Goal: Find specific page/section: Find specific page/section

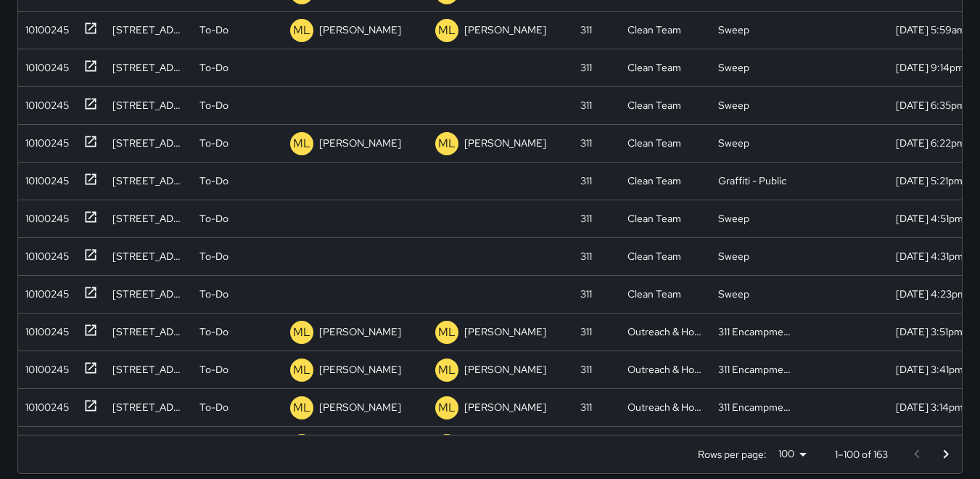
scroll to position [603, 933]
click at [52, 185] on div "10100245" at bounding box center [44, 178] width 49 height 20
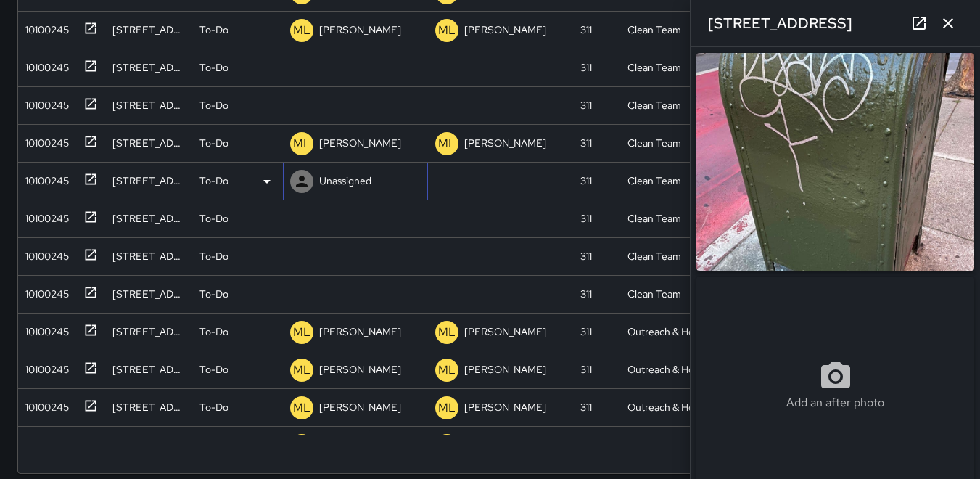
click at [302, 179] on icon at bounding box center [302, 181] width 12 height 12
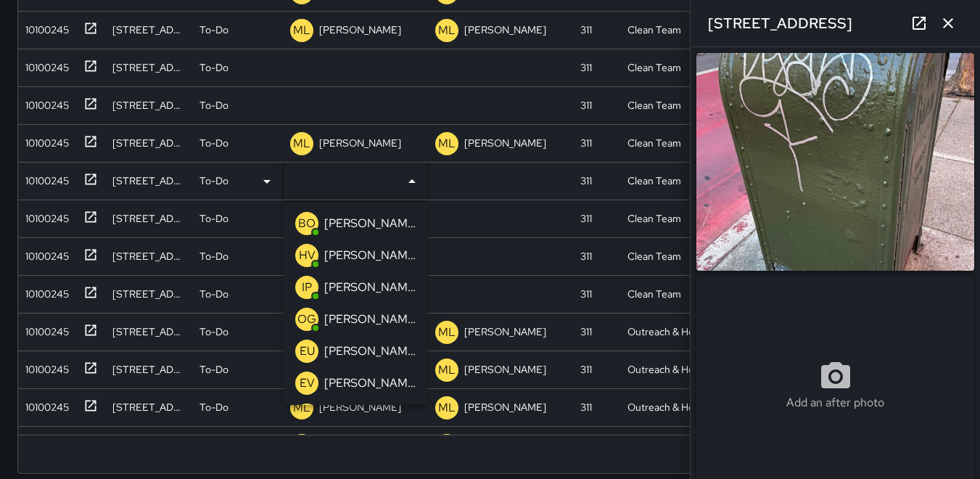
click at [310, 263] on p "HV" at bounding box center [307, 255] width 17 height 17
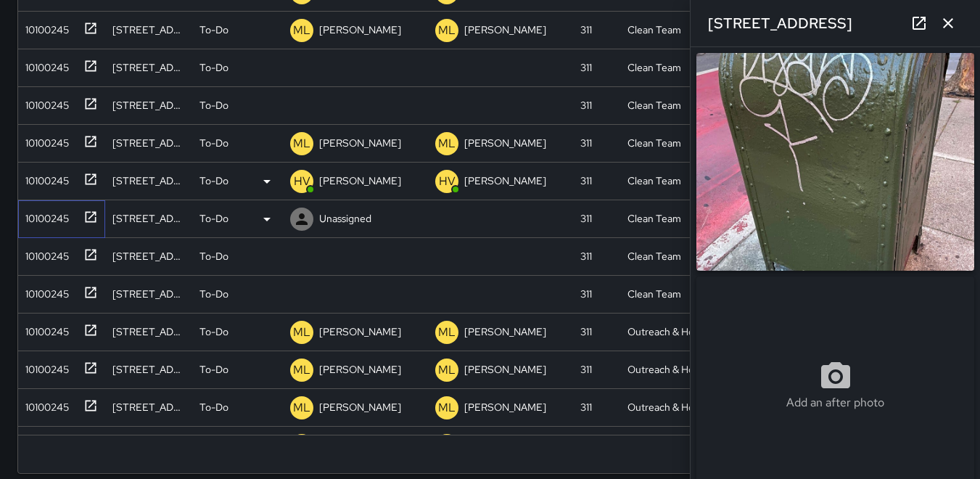
click at [60, 223] on div "10100245" at bounding box center [44, 215] width 49 height 20
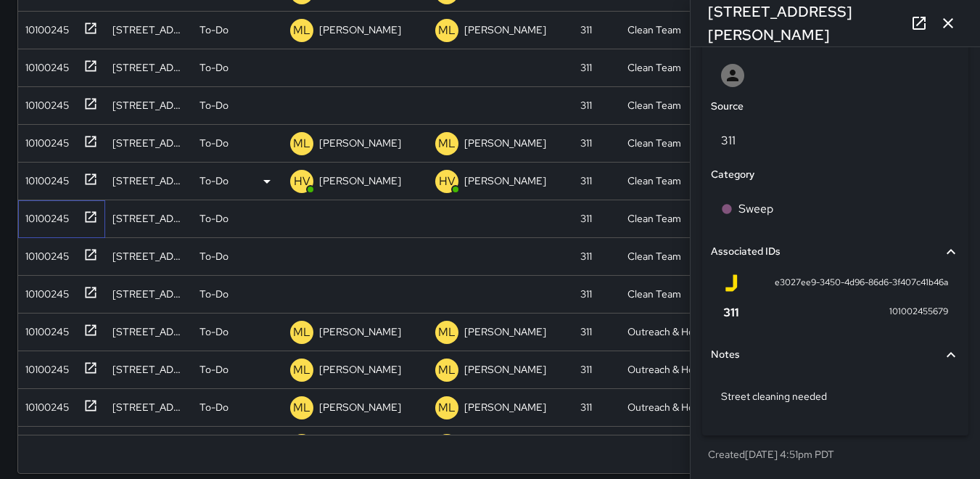
scroll to position [779, 0]
click at [301, 215] on icon at bounding box center [302, 219] width 12 height 12
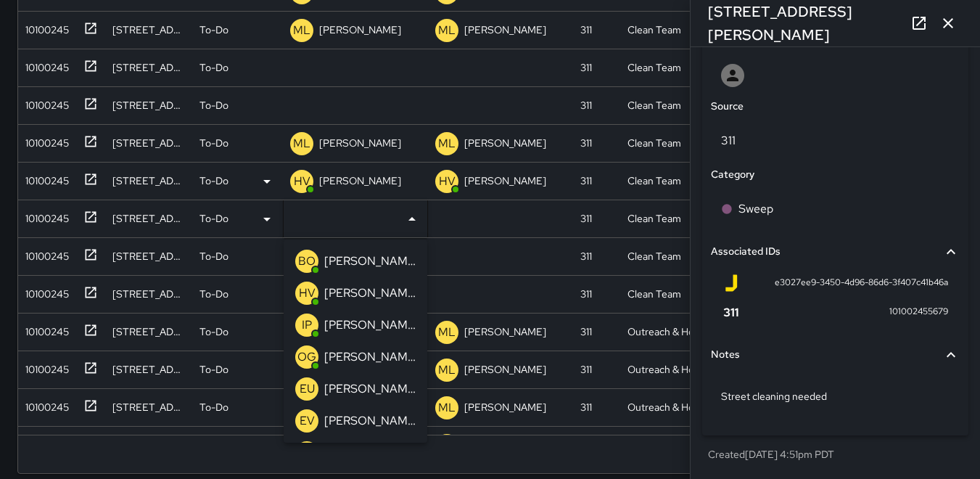
click at [302, 321] on p "IP" at bounding box center [307, 324] width 10 height 17
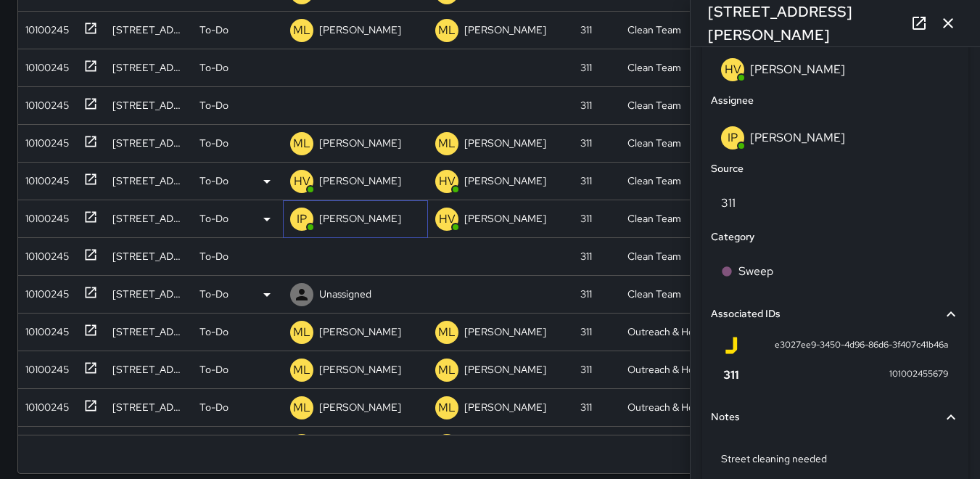
scroll to position [847, 0]
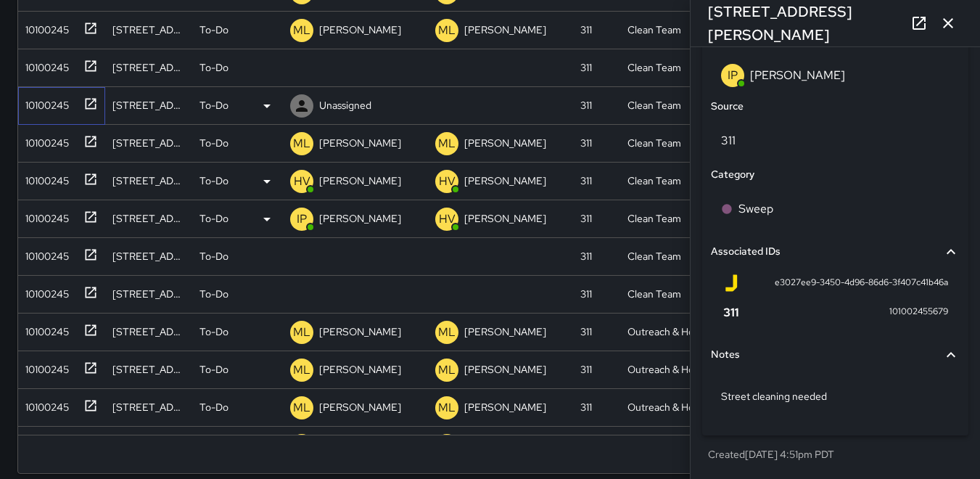
click at [44, 107] on div "10100245" at bounding box center [44, 102] width 49 height 20
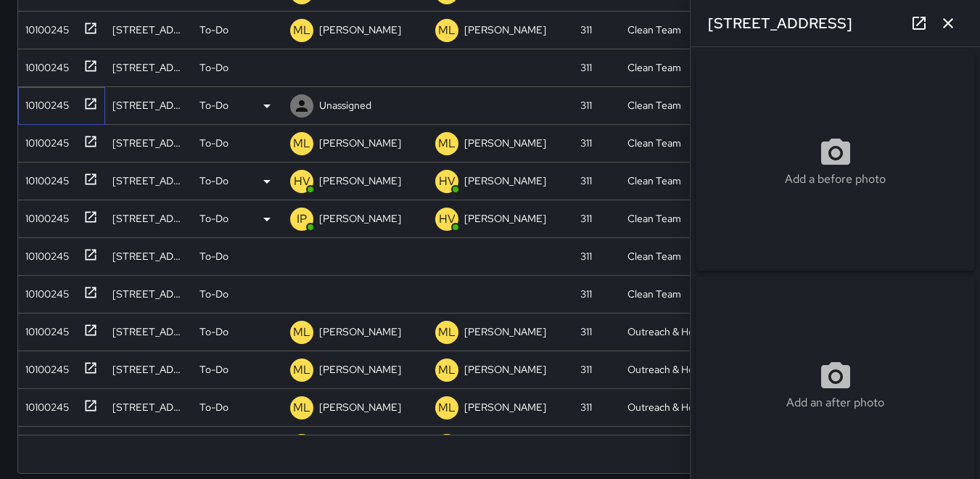
type input "**********"
click at [299, 73] on icon at bounding box center [302, 68] width 12 height 12
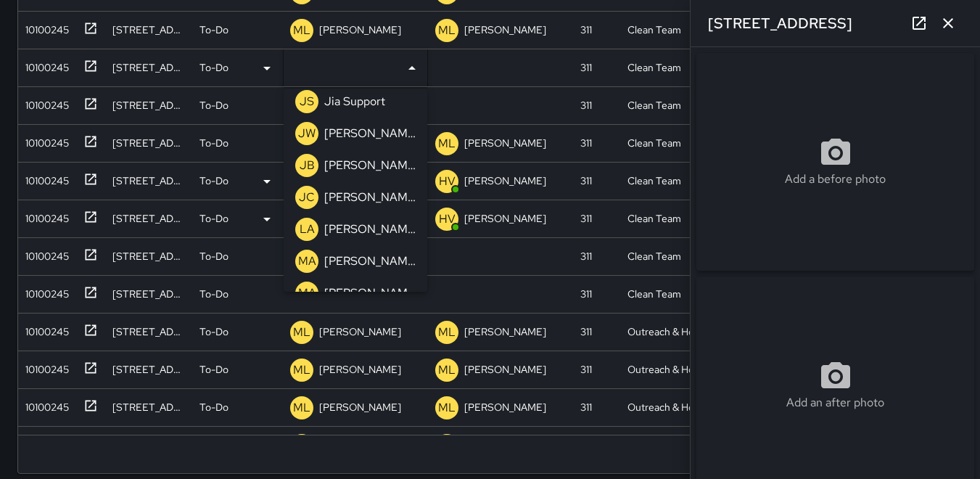
scroll to position [290, 0]
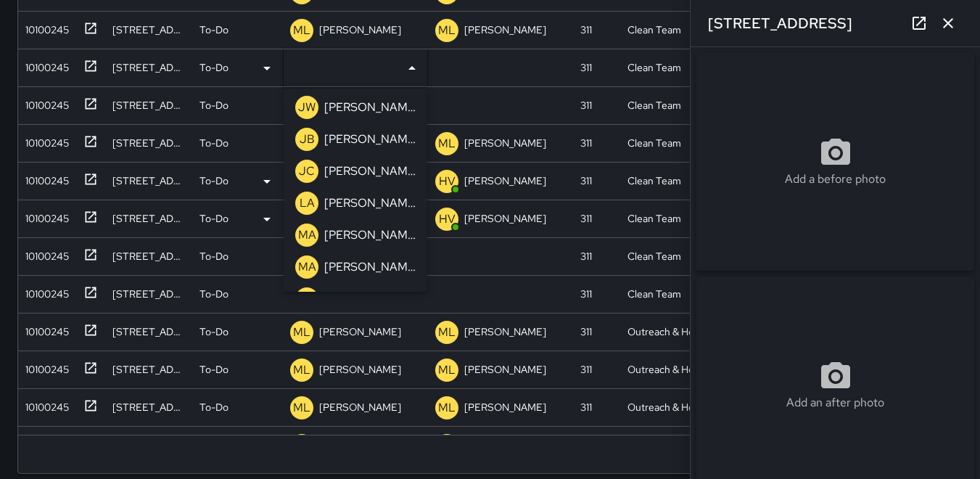
click at [303, 235] on p "MA" at bounding box center [307, 234] width 18 height 17
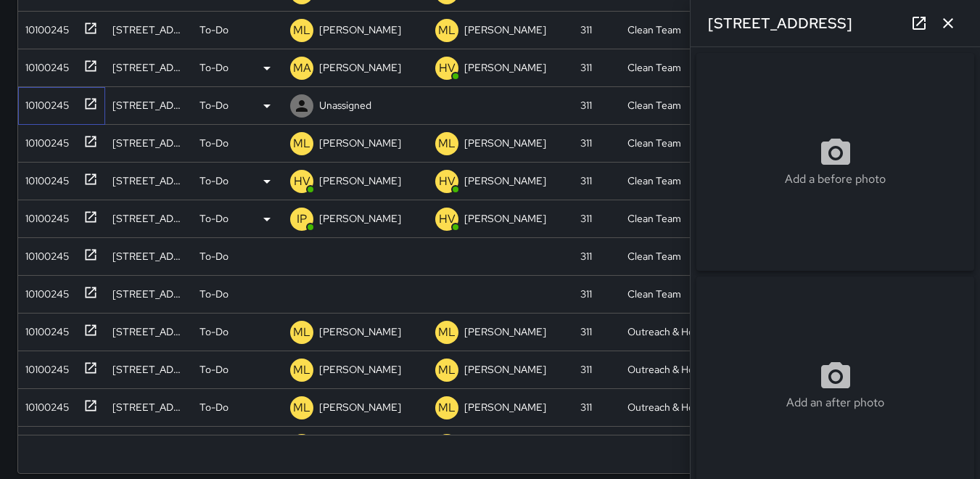
click at [58, 109] on div "10100245" at bounding box center [44, 102] width 49 height 20
click at [300, 110] on icon at bounding box center [302, 106] width 12 height 12
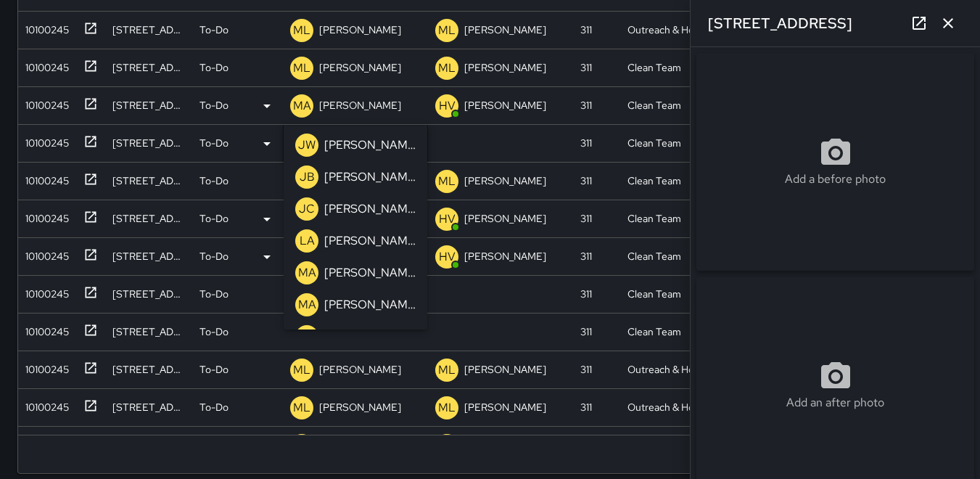
click at [307, 271] on p "MA" at bounding box center [307, 272] width 18 height 17
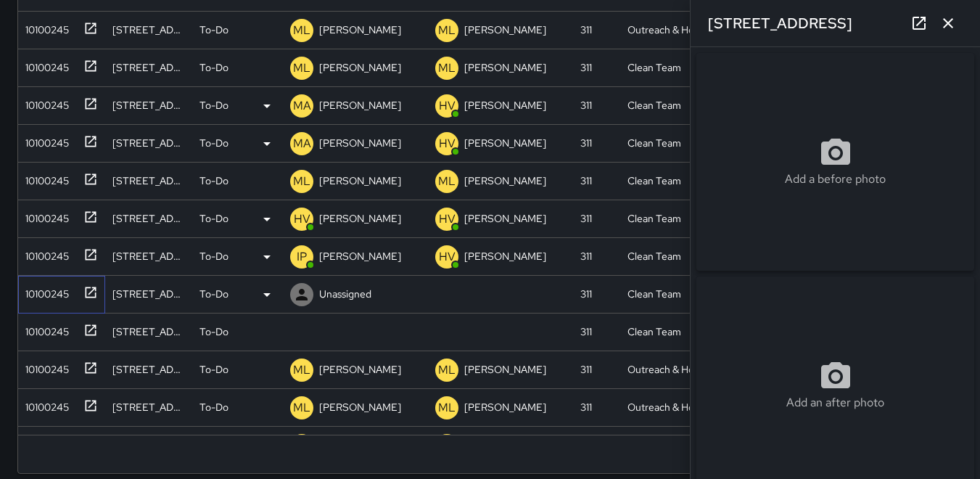
click at [56, 293] on div "10100245" at bounding box center [44, 291] width 49 height 20
type input "**********"
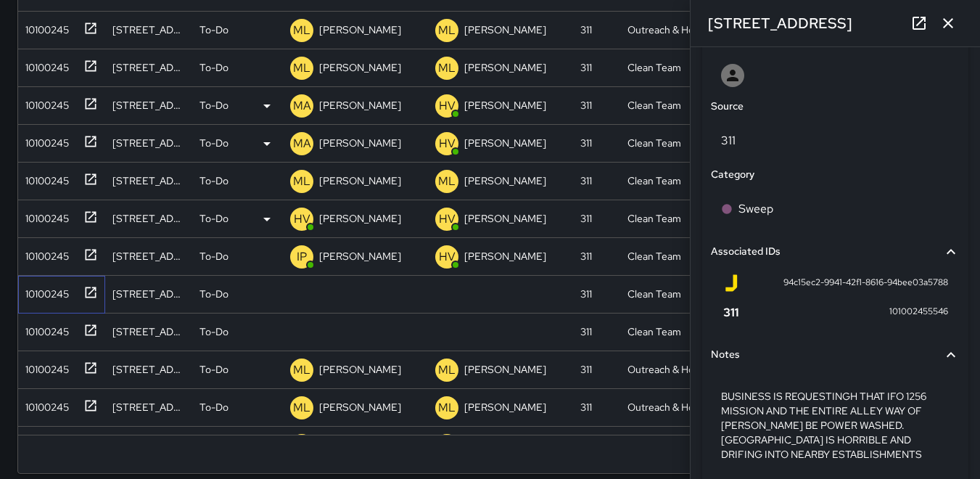
scroll to position [798, 0]
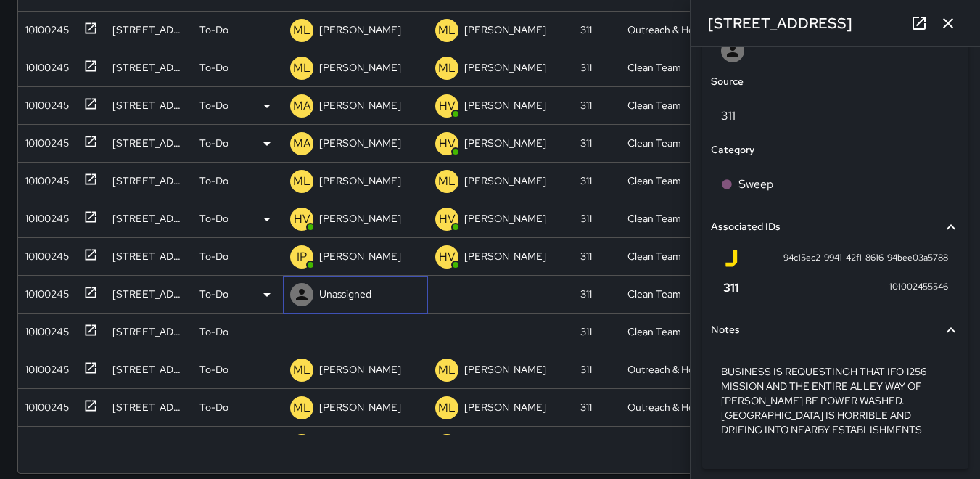
click at [294, 291] on icon at bounding box center [301, 294] width 17 height 17
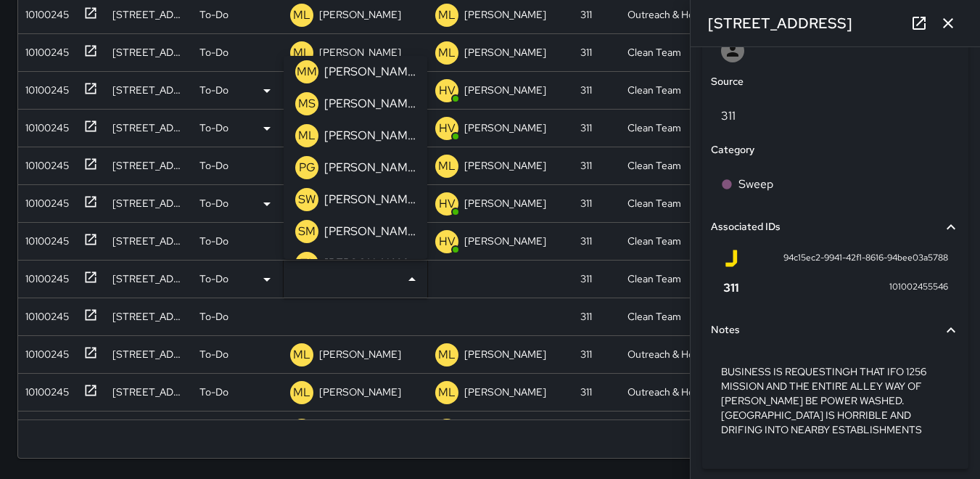
scroll to position [508, 0]
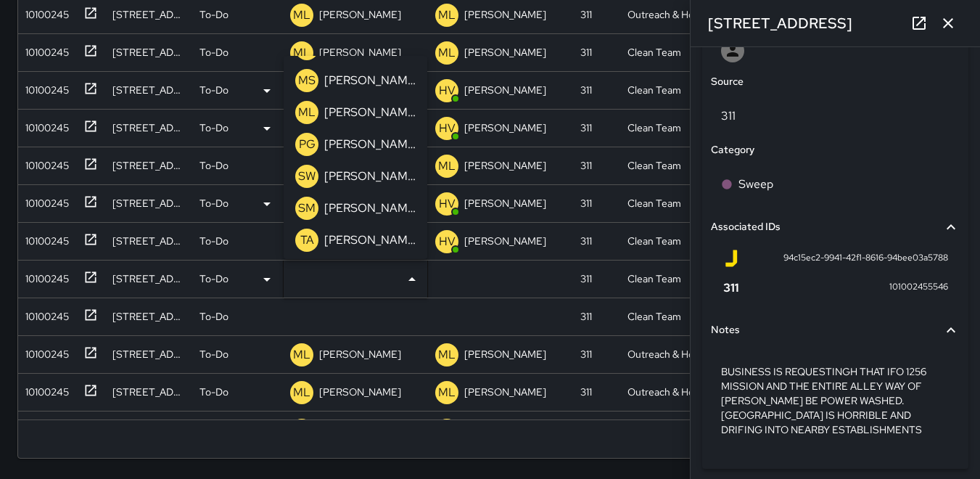
click at [307, 175] on p "SW" at bounding box center [306, 176] width 17 height 17
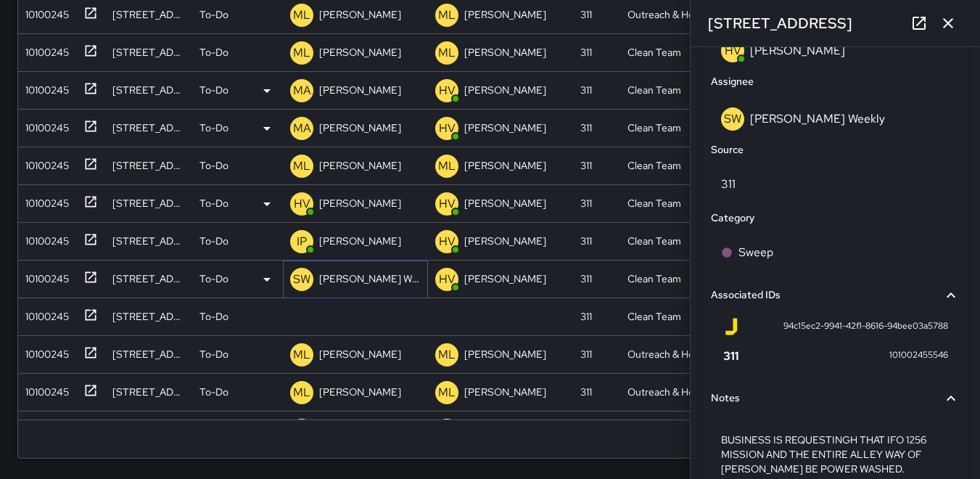
scroll to position [866, 0]
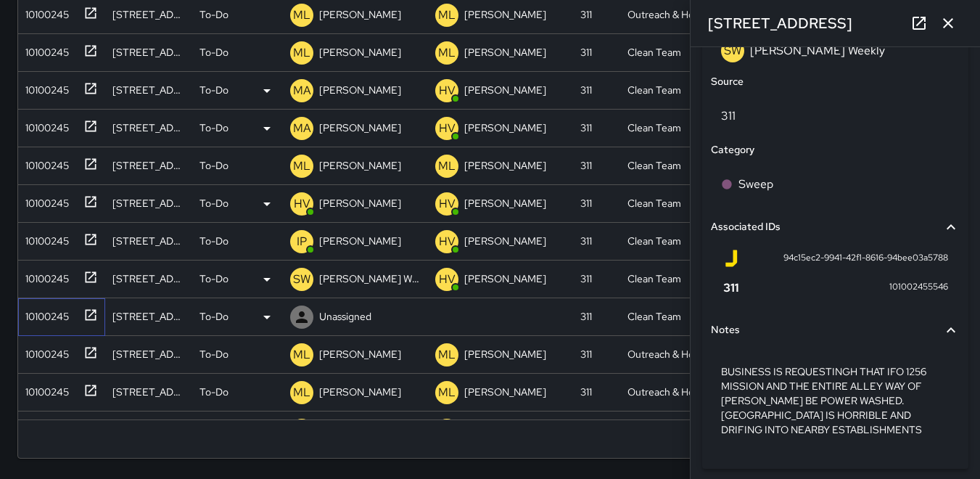
click at [64, 305] on div "10100245" at bounding box center [44, 313] width 49 height 20
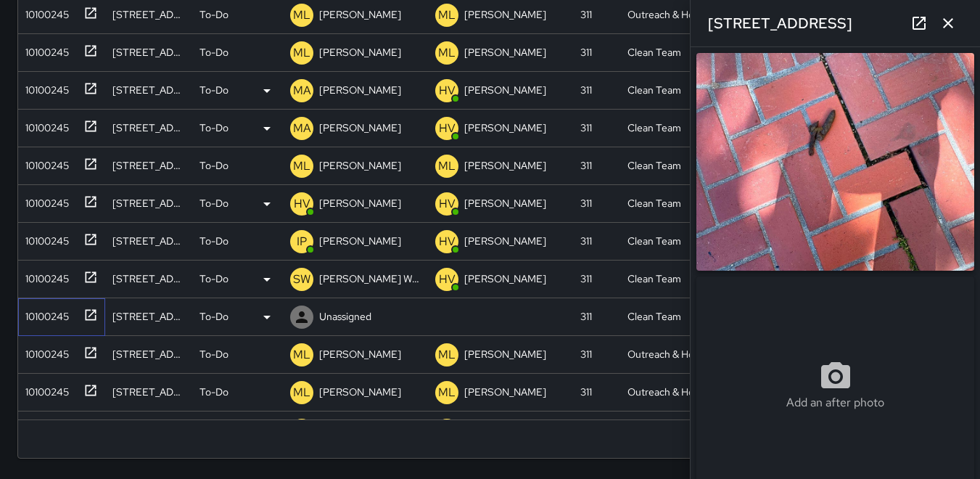
type input "**********"
click at [300, 320] on icon at bounding box center [302, 317] width 12 height 12
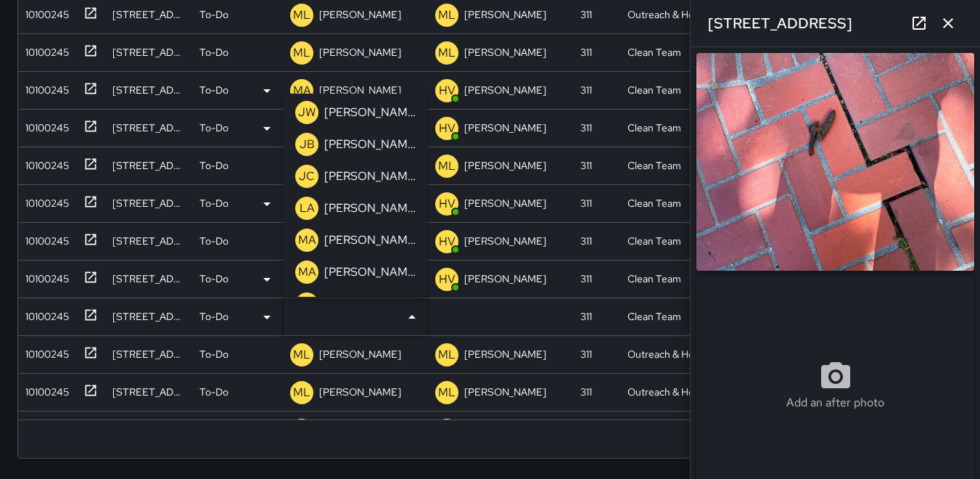
scroll to position [363, 0]
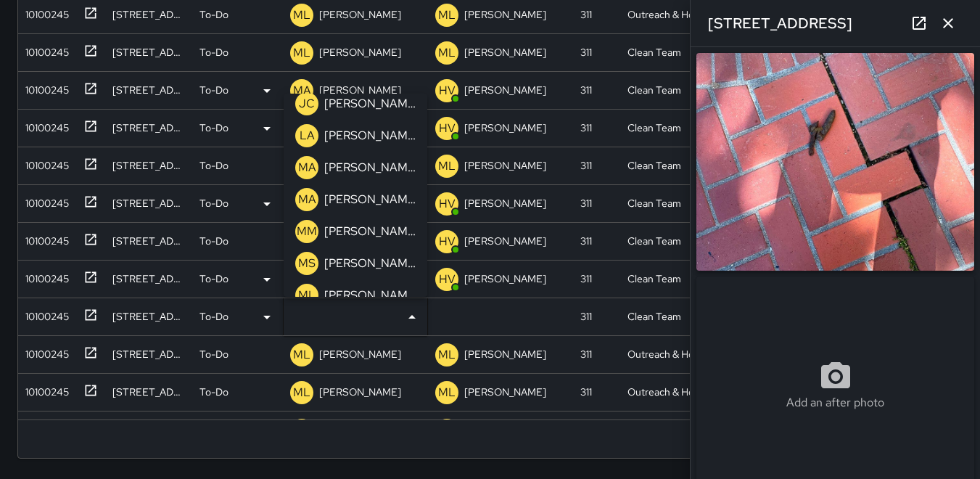
click at [303, 226] on p "MM" at bounding box center [307, 231] width 20 height 17
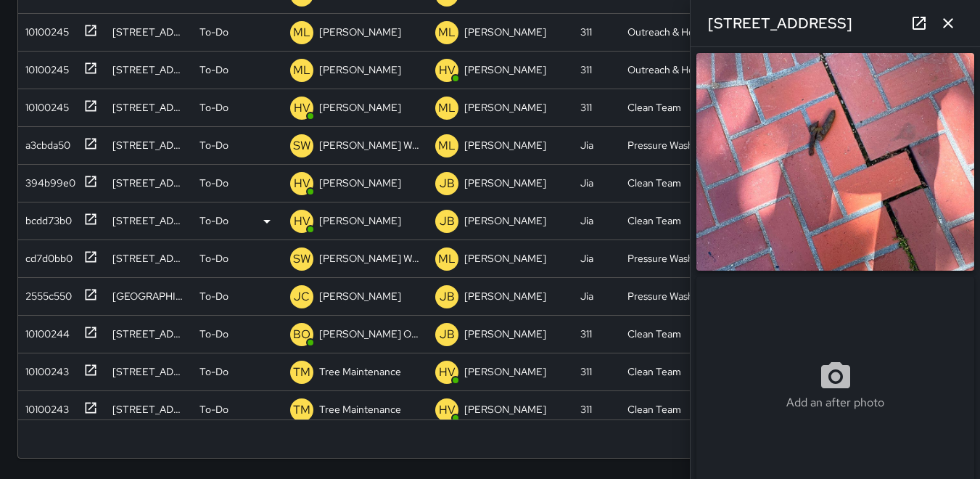
scroll to position [508, 0]
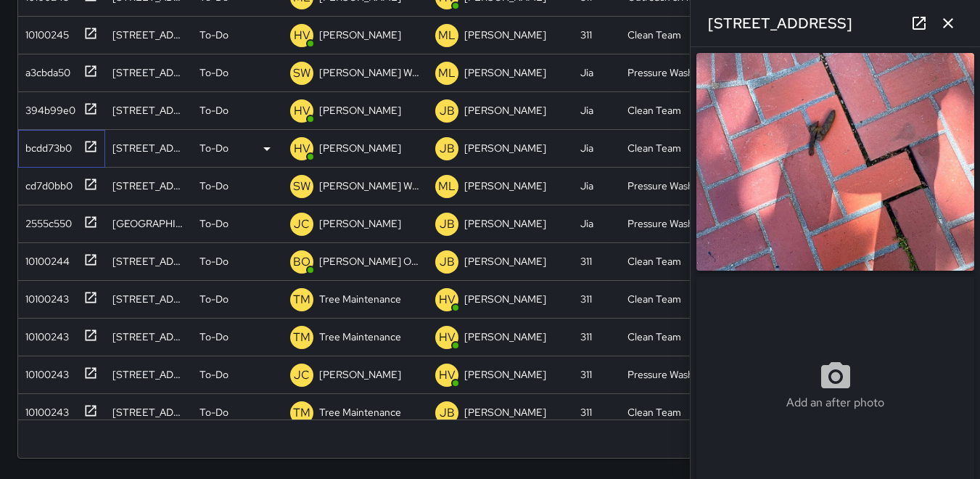
click at [49, 149] on div "bcdd73b0" at bounding box center [46, 145] width 52 height 20
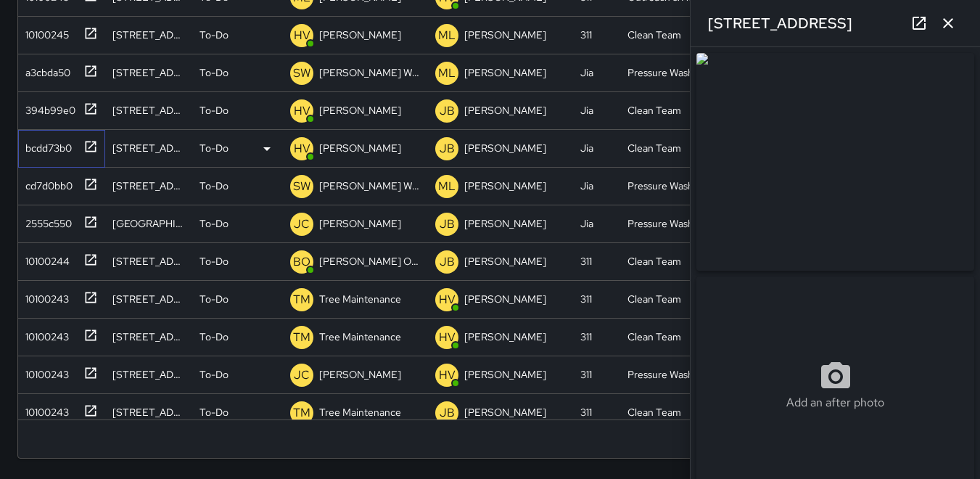
type input "**********"
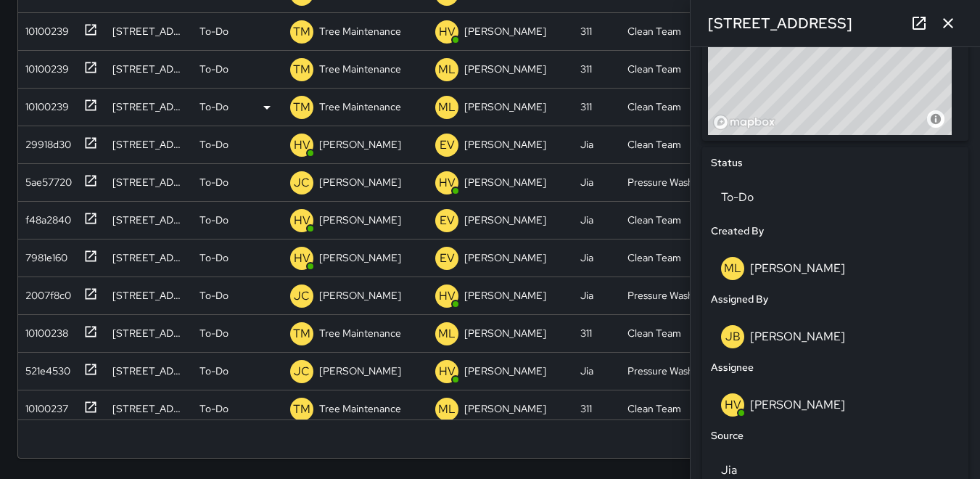
scroll to position [1630, 0]
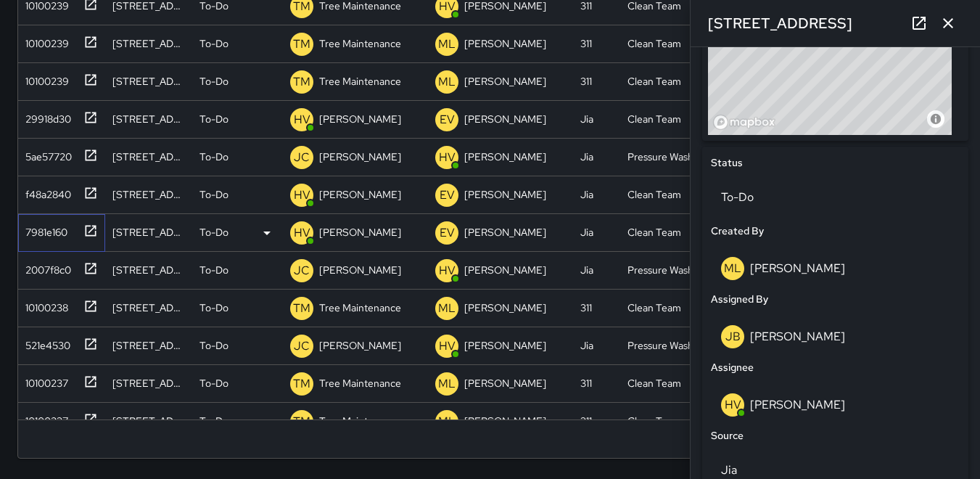
click at [62, 226] on div "7981e160" at bounding box center [44, 229] width 48 height 20
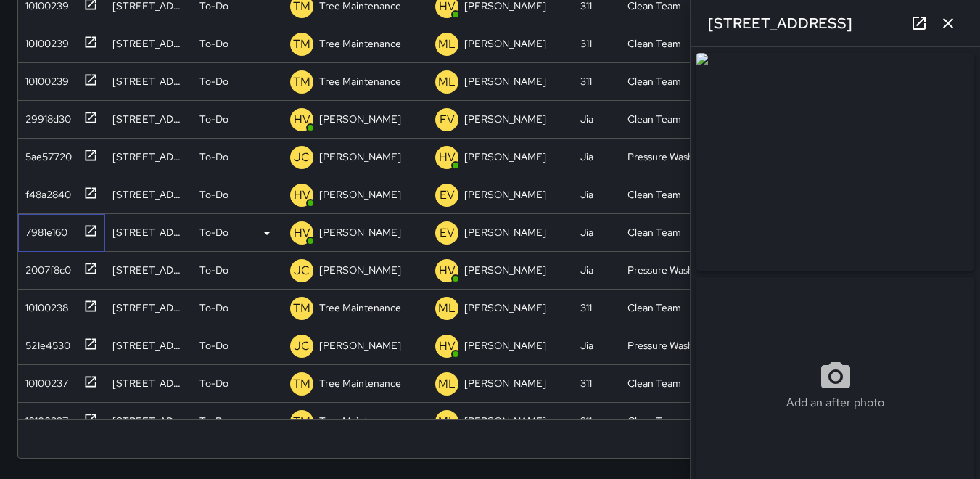
type input "**********"
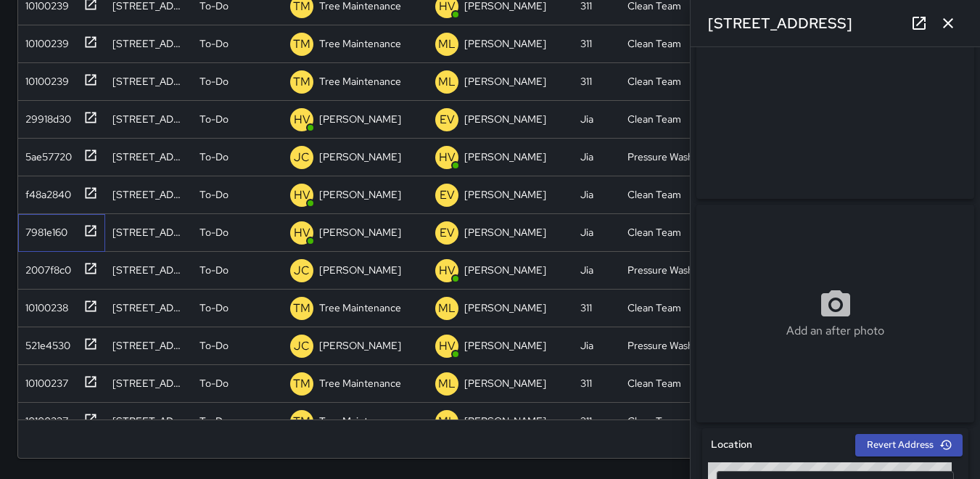
scroll to position [73, 0]
click at [40, 230] on div "7981e160" at bounding box center [44, 229] width 48 height 20
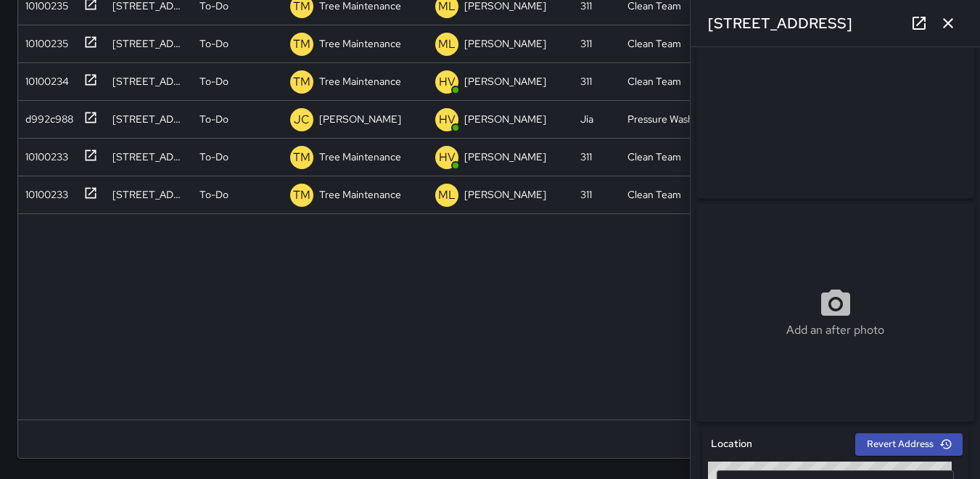
scroll to position [1685, 0]
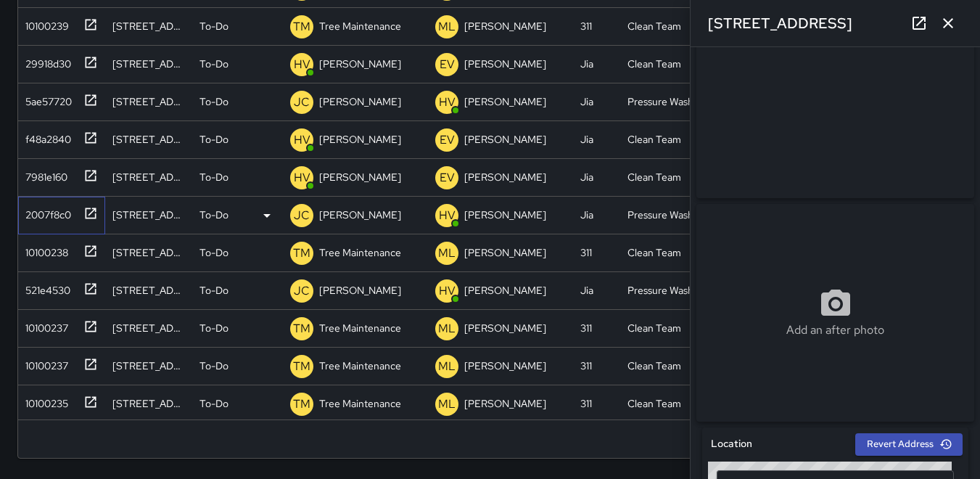
click at [59, 212] on div "2007f8c0" at bounding box center [45, 212] width 51 height 20
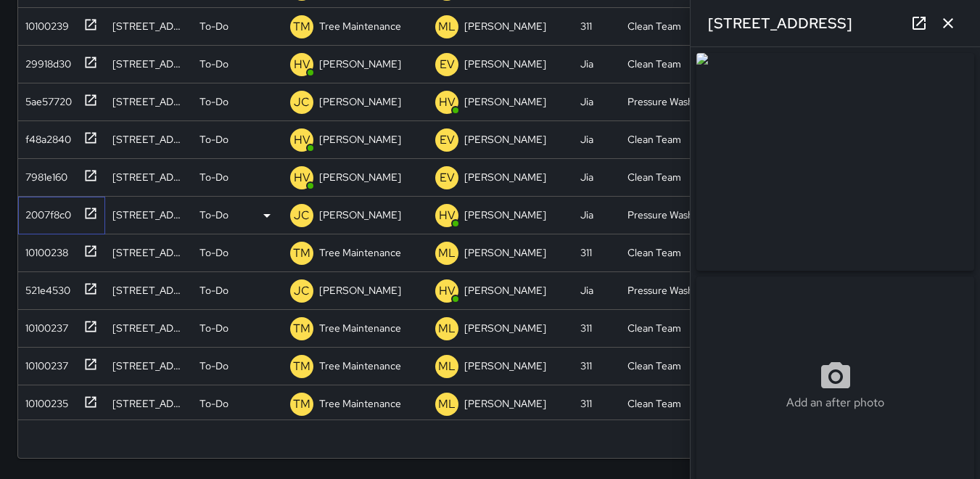
type input "**********"
click at [62, 137] on div "f48a2840" at bounding box center [45, 136] width 51 height 20
type input "**********"
click at [949, 23] on icon "button" at bounding box center [947, 23] width 17 height 17
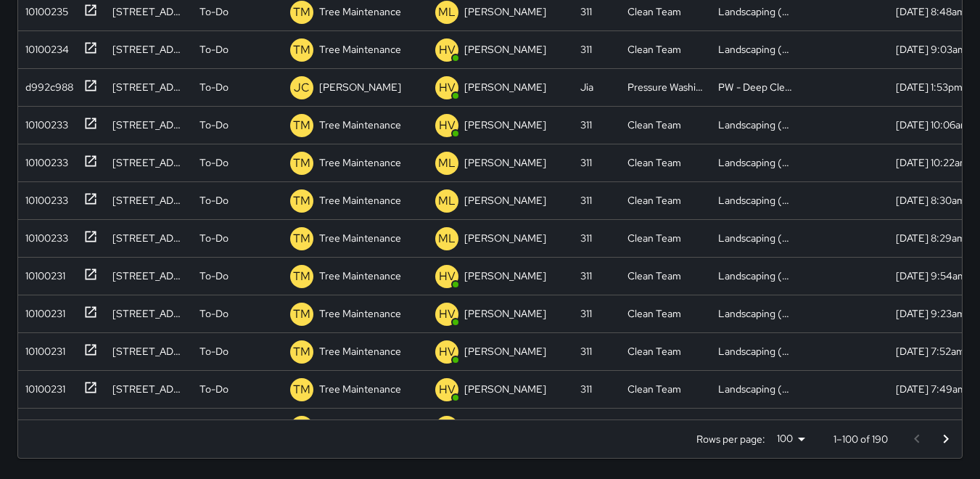
scroll to position [3208, 0]
